Goal: Complete application form

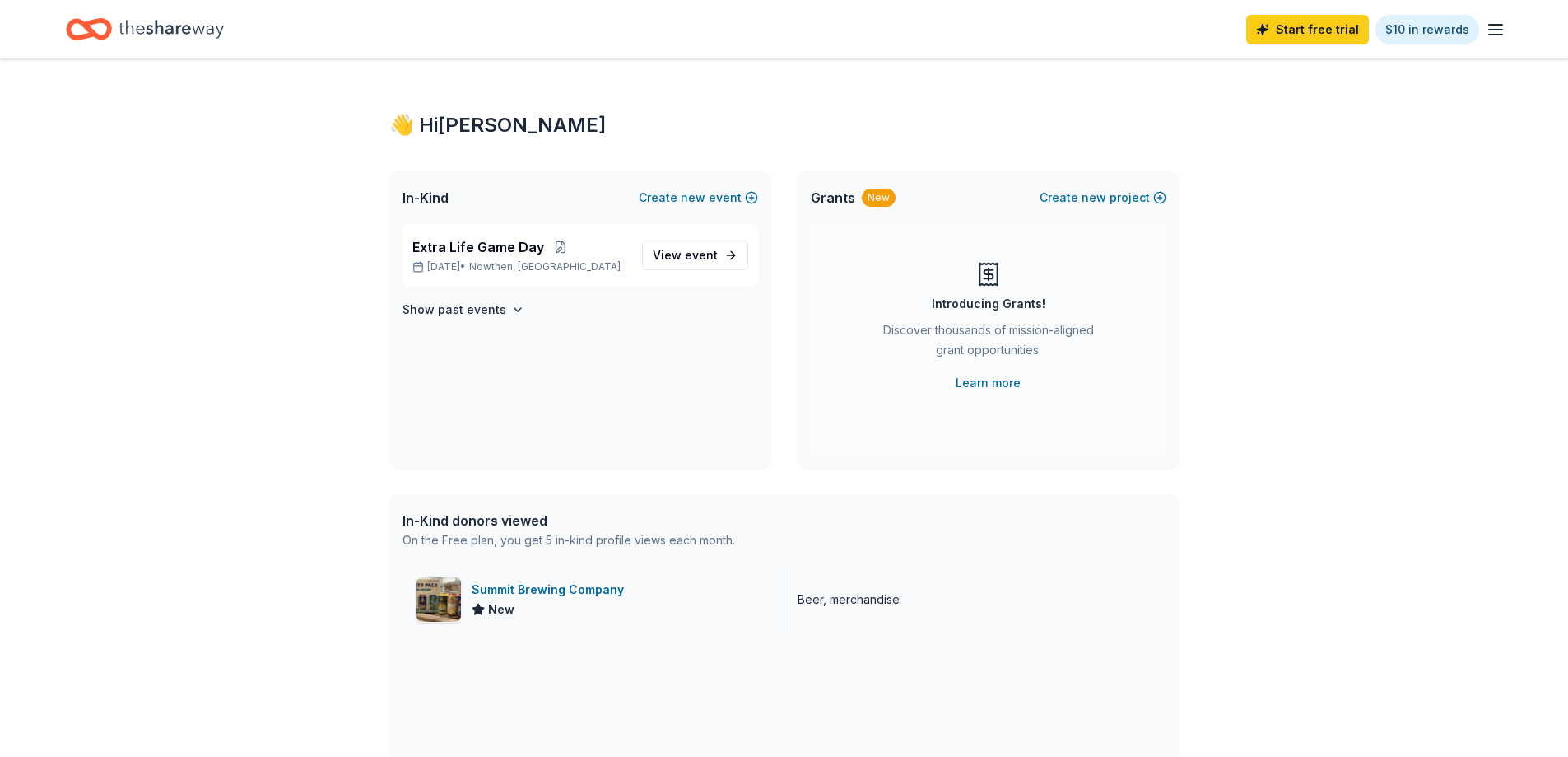
click at [568, 588] on div "Summit Brewing Company" at bounding box center [551, 589] width 159 height 19
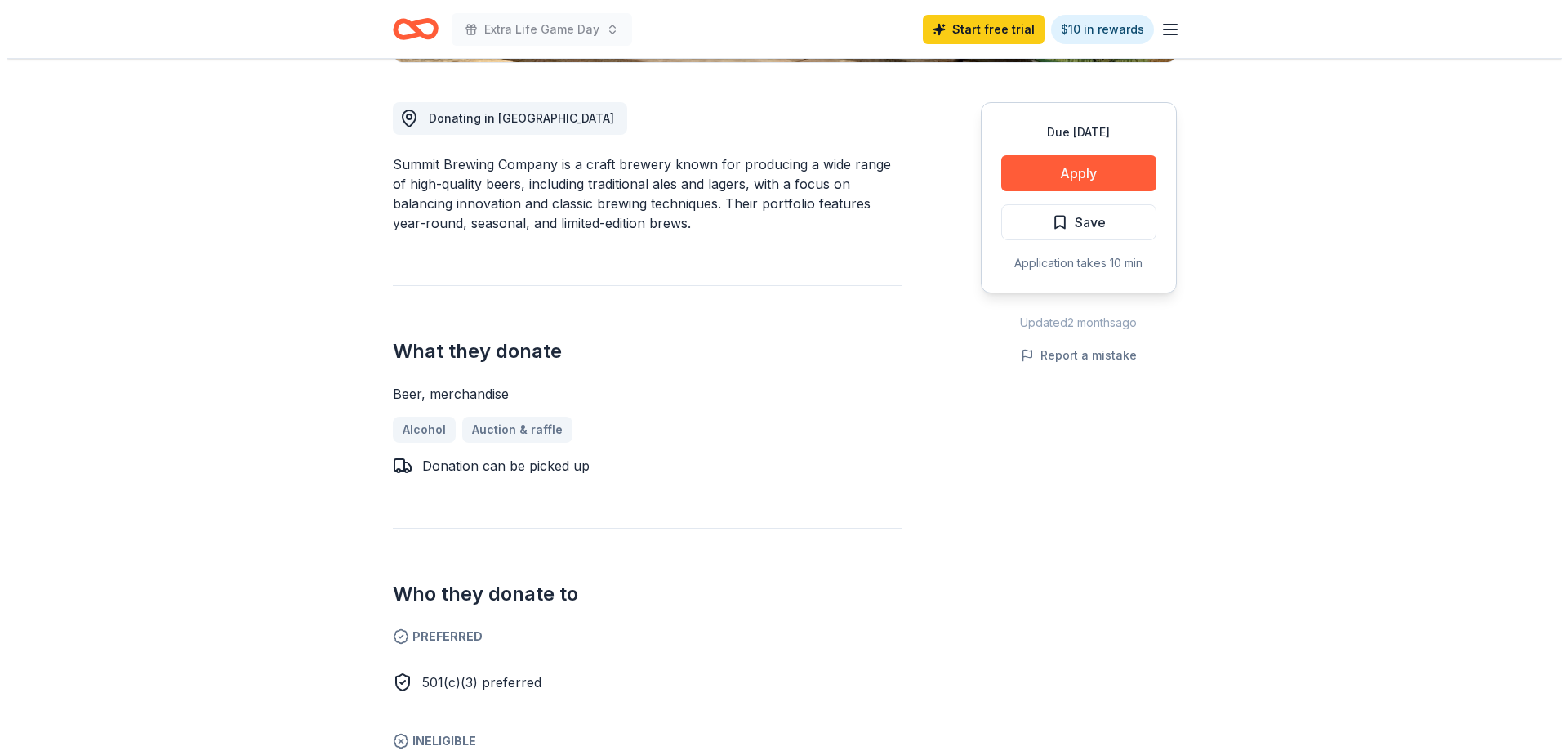
scroll to position [408, 0]
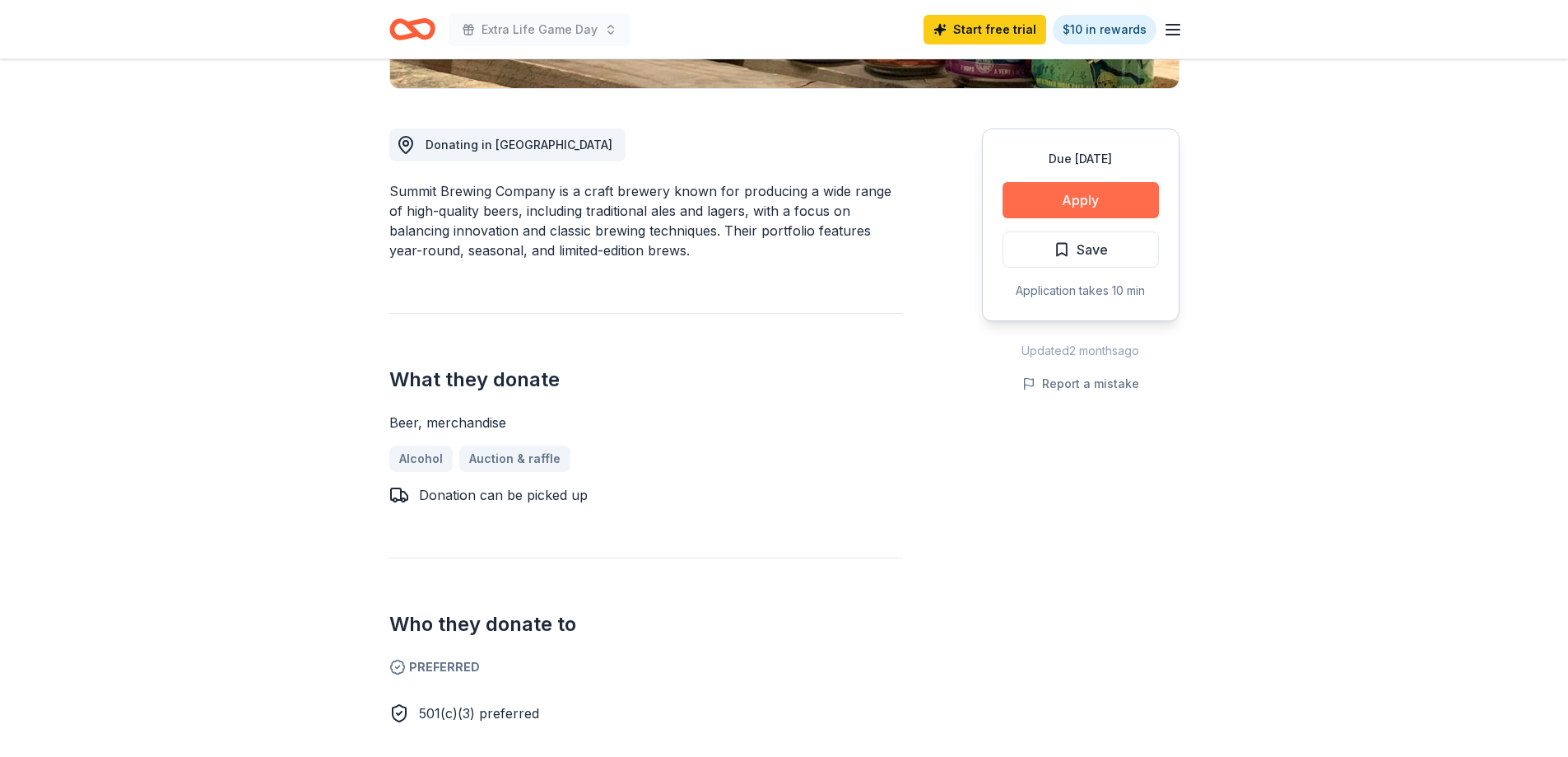
click at [1076, 199] on button "Apply" at bounding box center [1081, 200] width 156 height 37
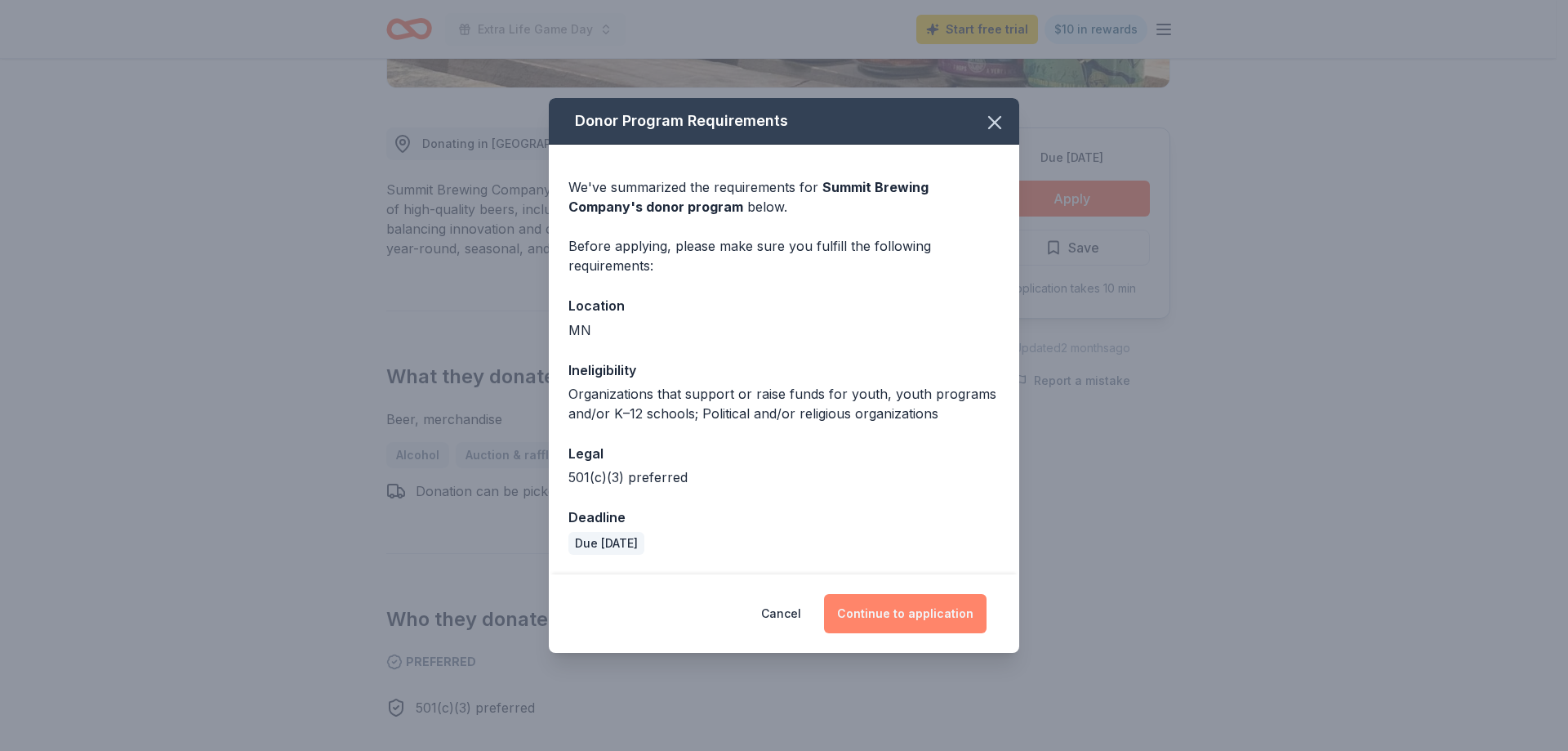
click at [900, 619] on button "Continue to application" at bounding box center [905, 613] width 163 height 39
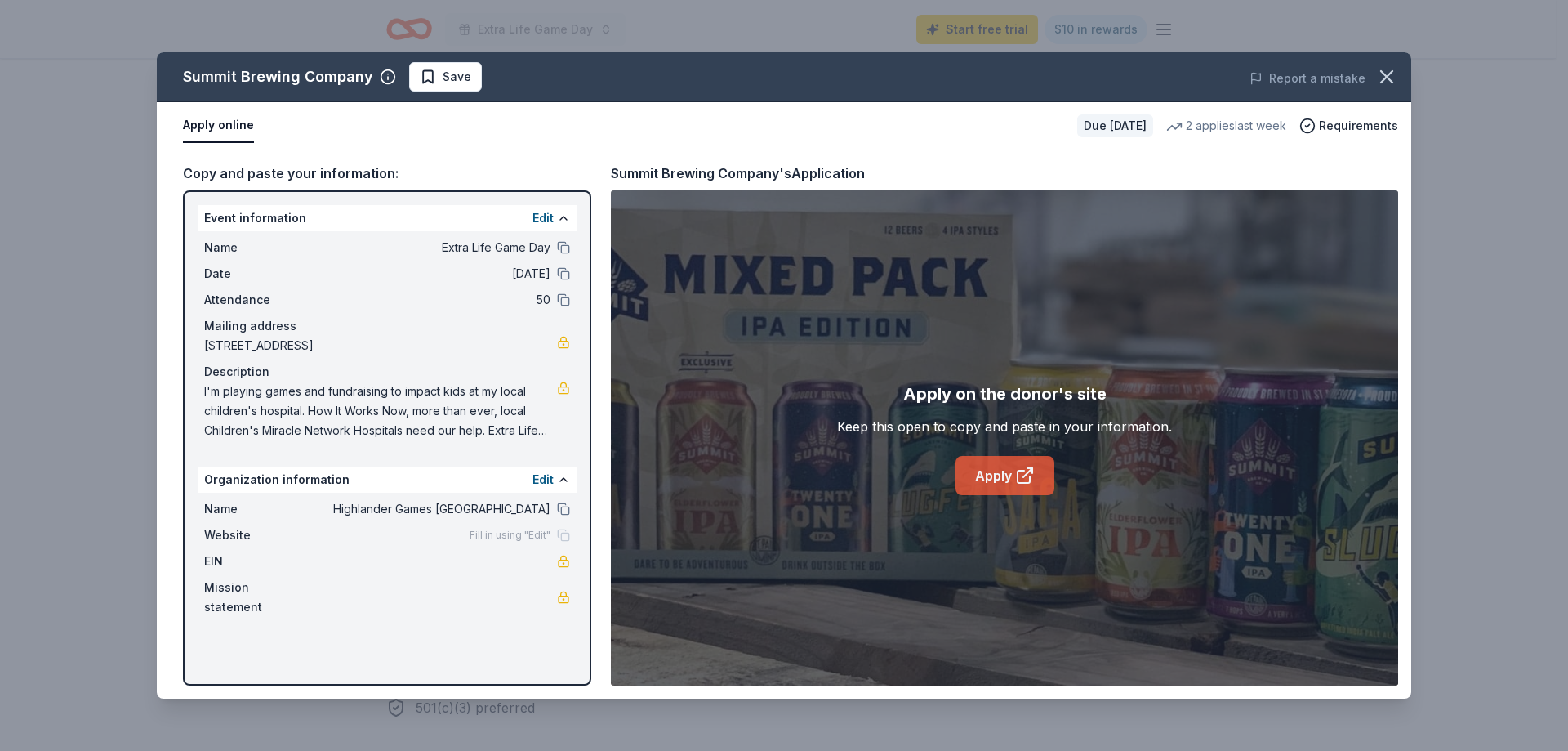
click at [1012, 486] on link "Apply" at bounding box center [1005, 475] width 99 height 39
